Goal: Find specific page/section: Find specific page/section

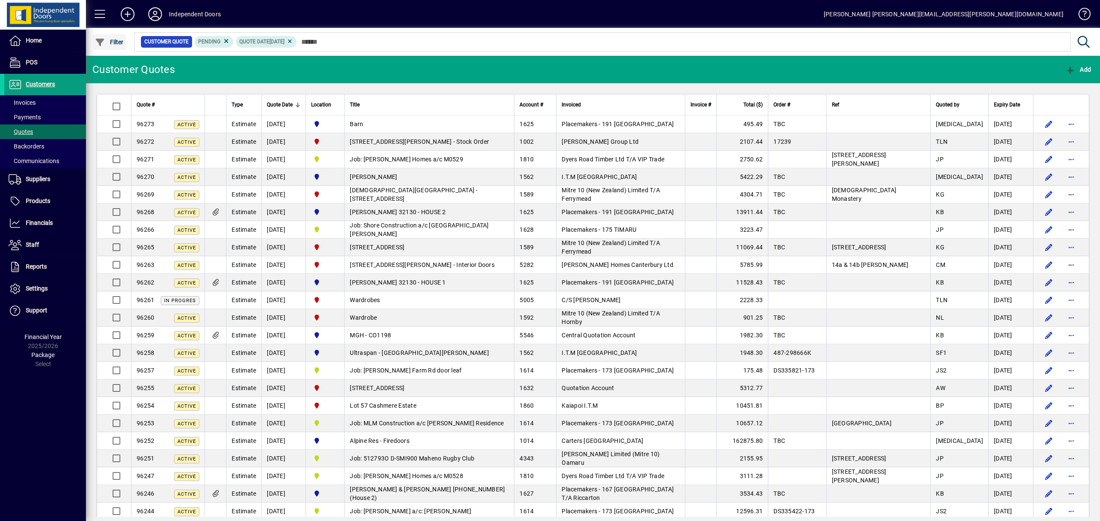
click at [120, 39] on span "Filter" at bounding box center [109, 42] width 29 height 7
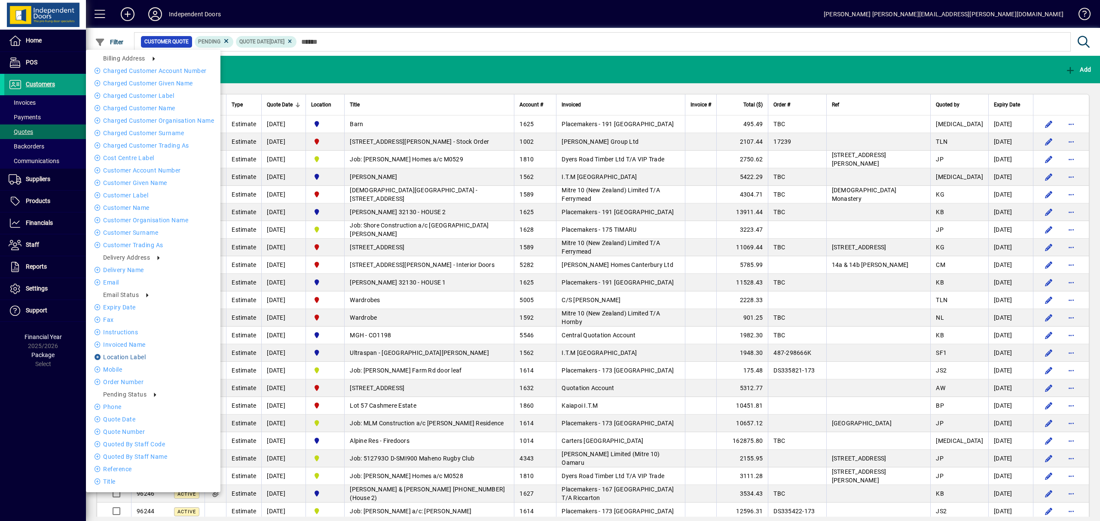
click at [126, 354] on li "Location Label" at bounding box center [153, 357] width 134 height 10
